Goal: Find specific page/section: Find specific page/section

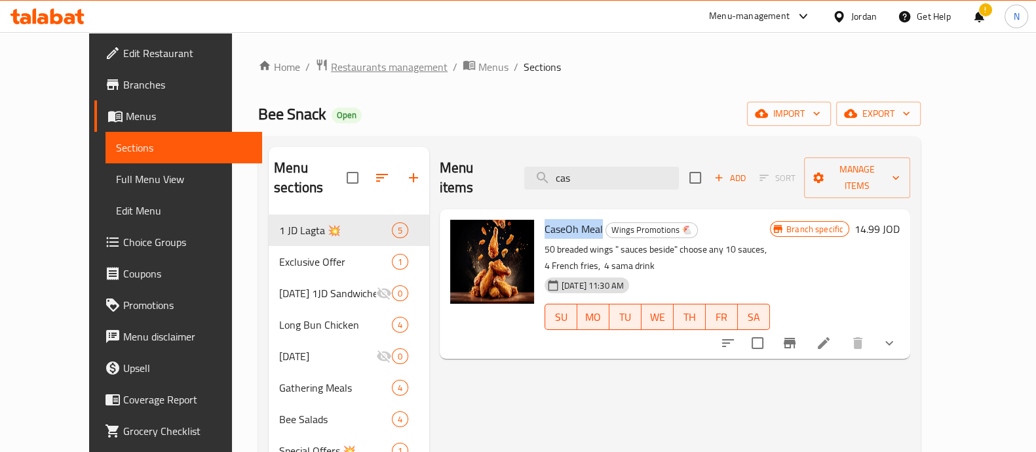
click at [331, 68] on span "Restaurants management" at bounding box center [389, 67] width 117 height 16
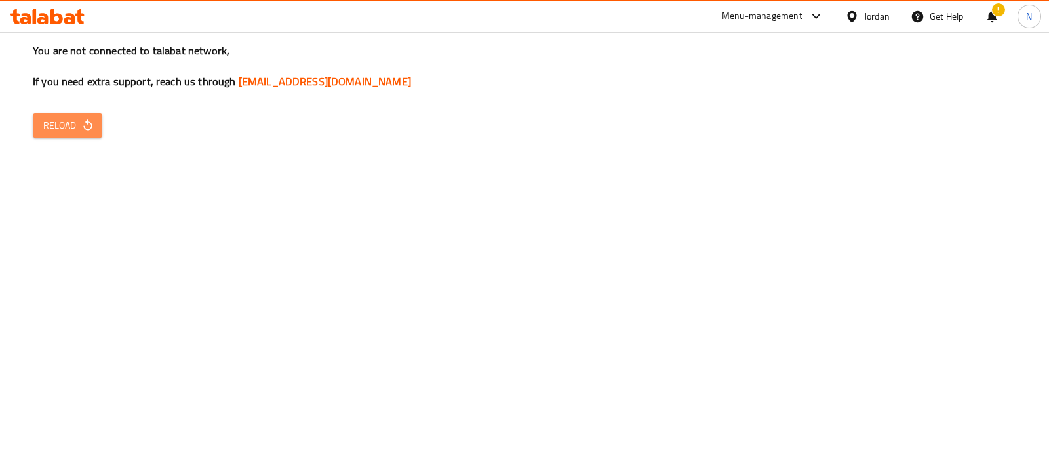
click at [83, 127] on icon "button" at bounding box center [87, 124] width 9 height 11
click at [84, 127] on icon "button" at bounding box center [87, 124] width 9 height 11
